Goal: Task Accomplishment & Management: Manage account settings

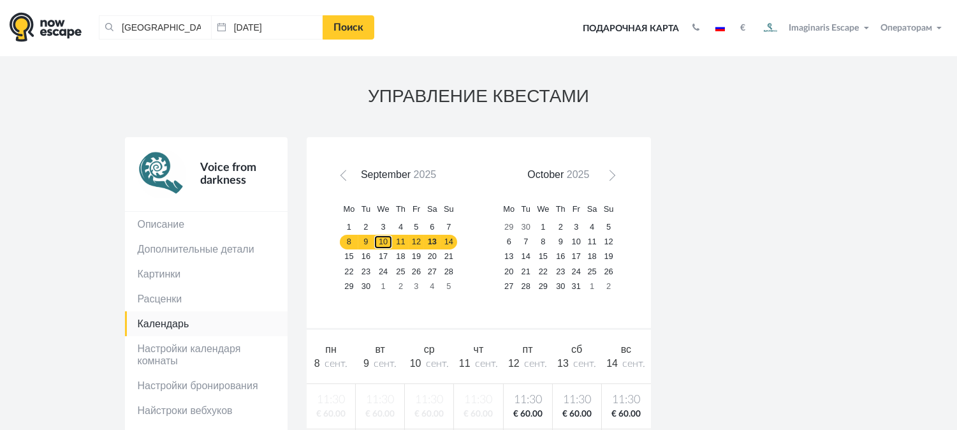
click at [378, 245] on link "10" at bounding box center [383, 242] width 19 height 15
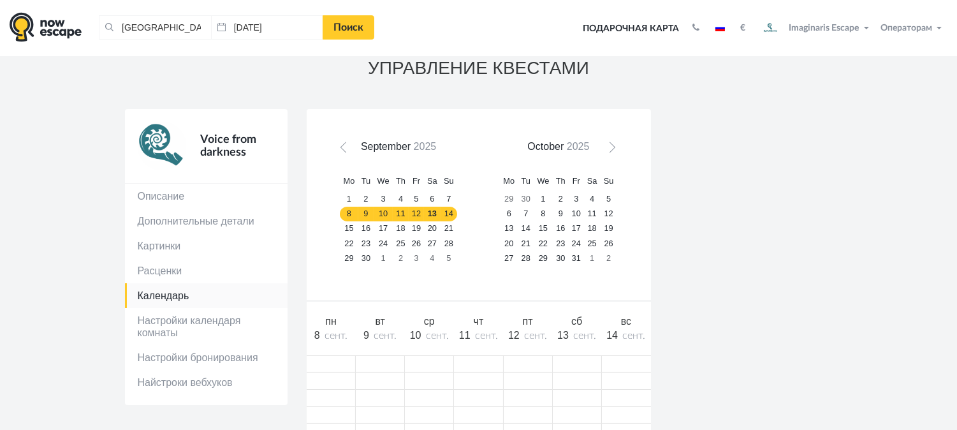
scroll to position [71, 0]
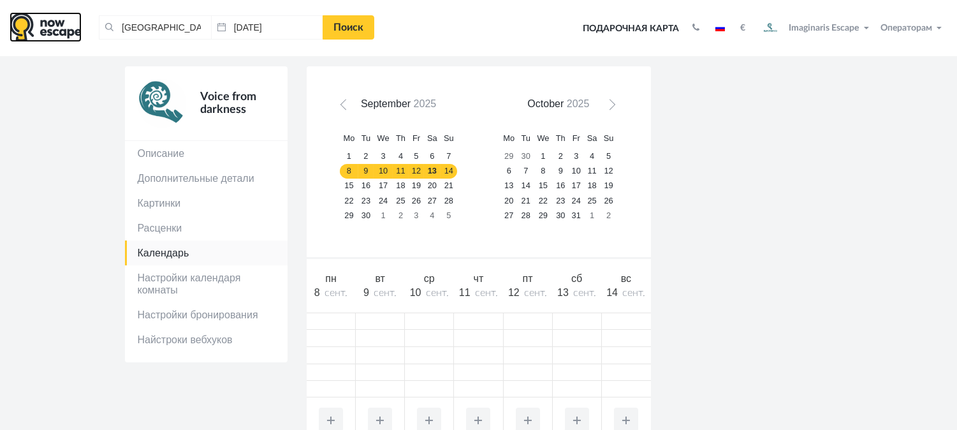
click at [29, 22] on img at bounding box center [46, 27] width 72 height 30
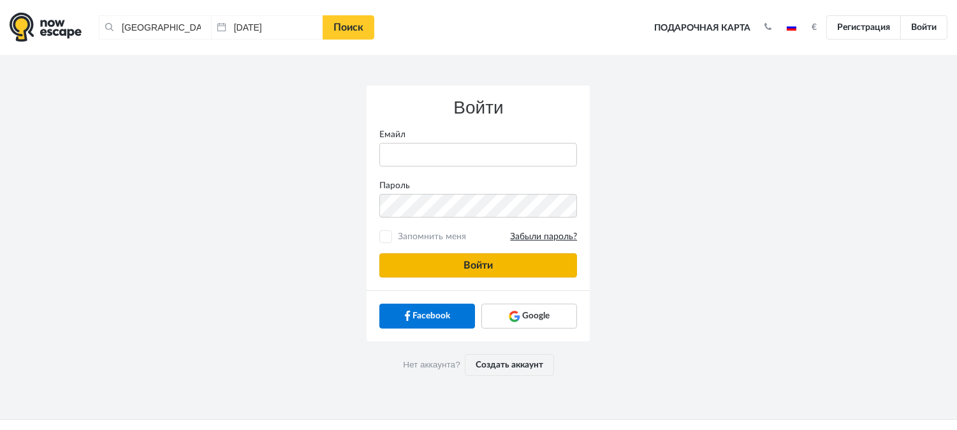
type input "anatoly@imaginaris.ee"
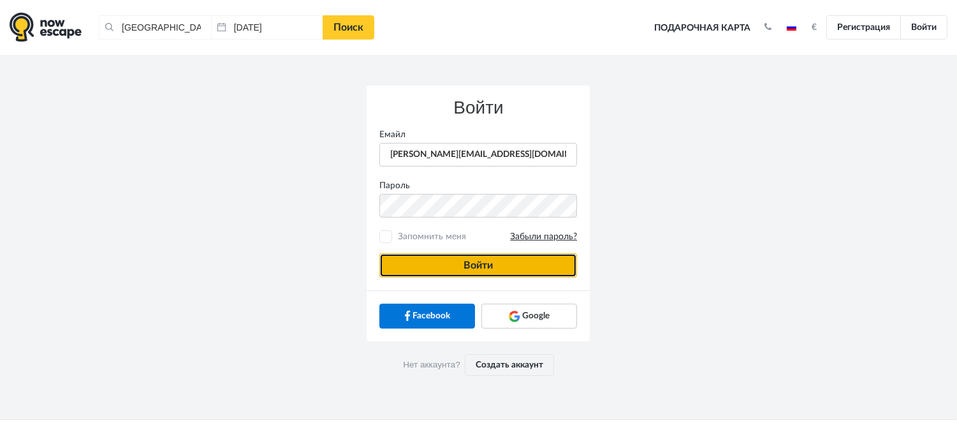
click at [486, 255] on button "Войти" at bounding box center [478, 265] width 198 height 24
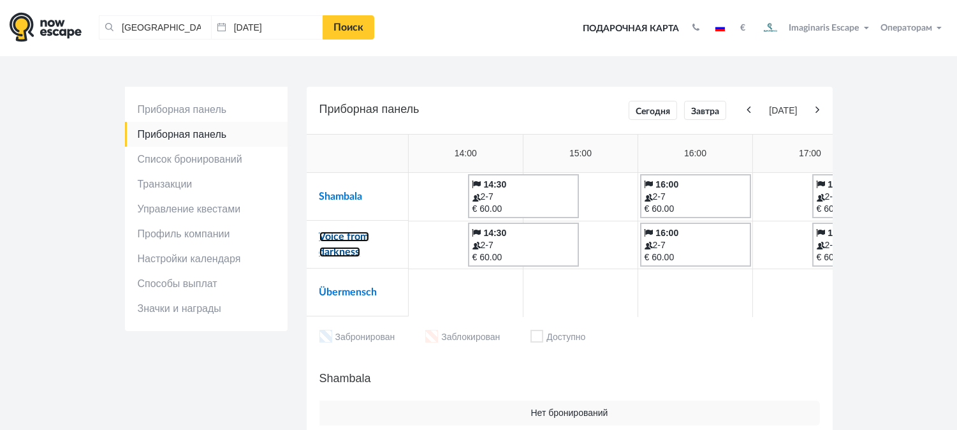
click at [323, 233] on link "Voice from darkness" at bounding box center [344, 244] width 50 height 26
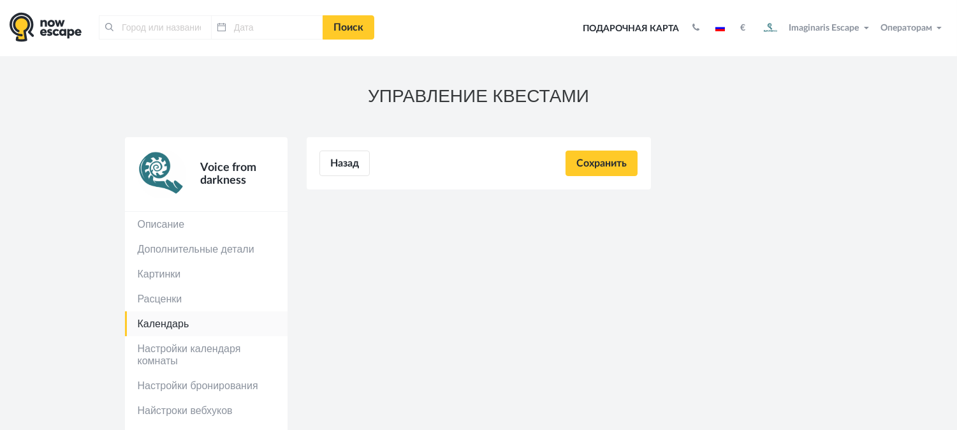
type input "[GEOGRAPHIC_DATA], [GEOGRAPHIC_DATA]"
type input "[DATE]"
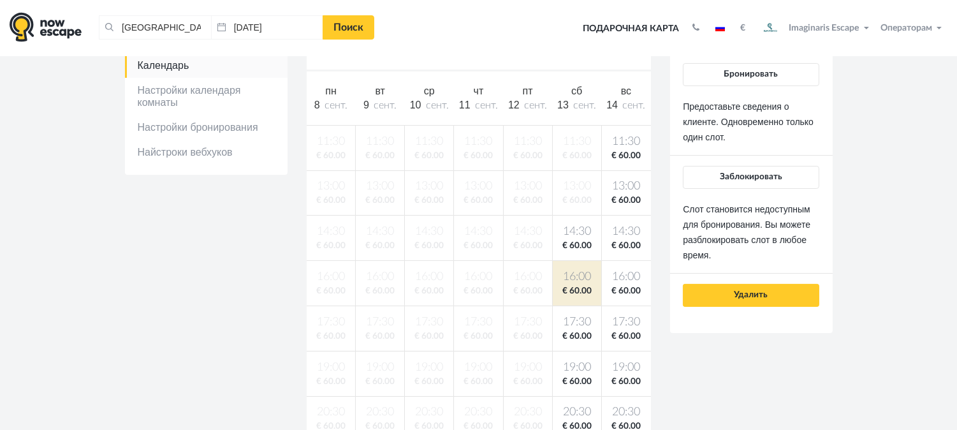
scroll to position [142, 0]
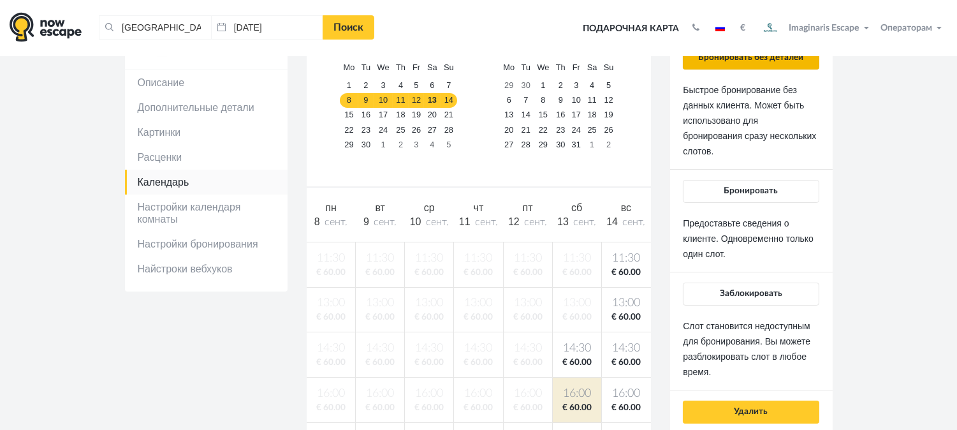
drag, startPoint x: 751, startPoint y: 73, endPoint x: 758, endPoint y: 64, distance: 11.4
click at [754, 69] on div "Бронировать без деталей Быстрое бронирование без данных клиента. Может быть исп…" at bounding box center [751, 235] width 136 height 377
click at [758, 64] on button "Бронировать без деталей" at bounding box center [751, 58] width 136 height 23
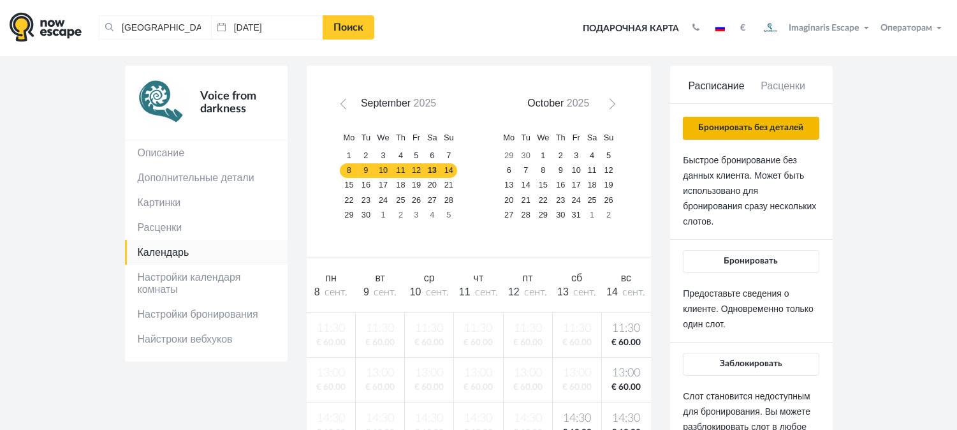
scroll to position [71, 0]
drag, startPoint x: 730, startPoint y: 111, endPoint x: 726, endPoint y: 128, distance: 17.6
click at [730, 111] on div "Расписание Расценки Бронировать без деталей Быстрое бронирование без данных кли…" at bounding box center [751, 287] width 136 height 414
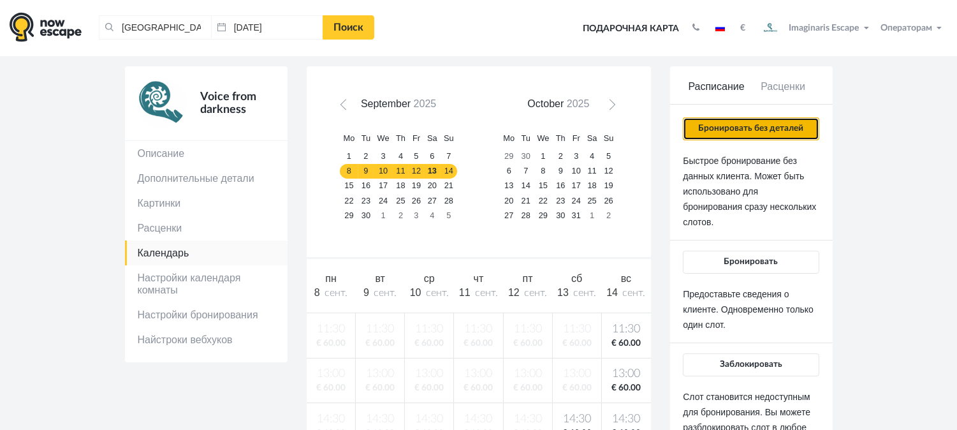
click at [726, 131] on button "Бронировать без деталей" at bounding box center [751, 128] width 136 height 23
